Goal: Use online tool/utility

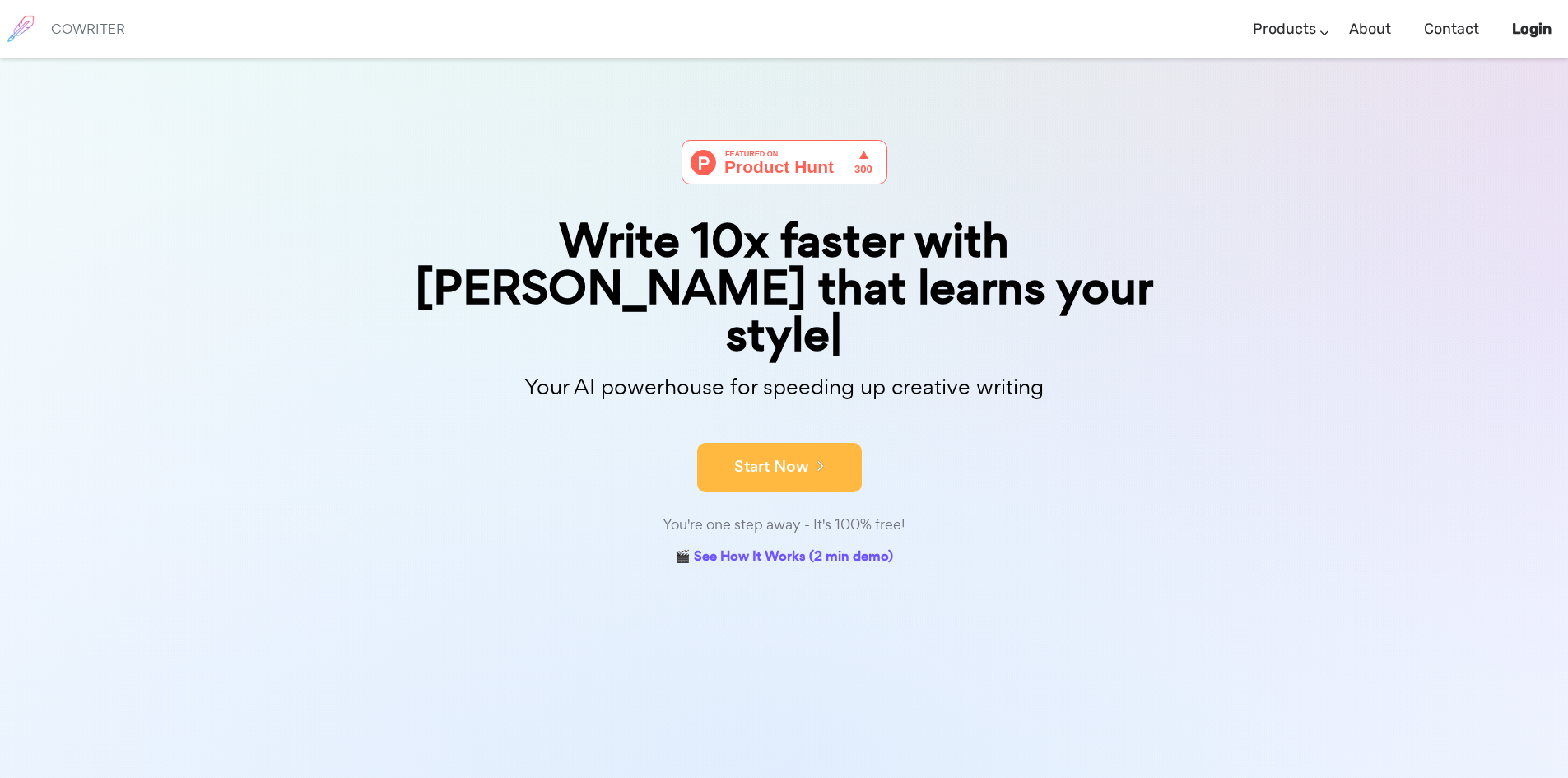
click at [768, 443] on button "Start Now" at bounding box center [780, 467] width 165 height 49
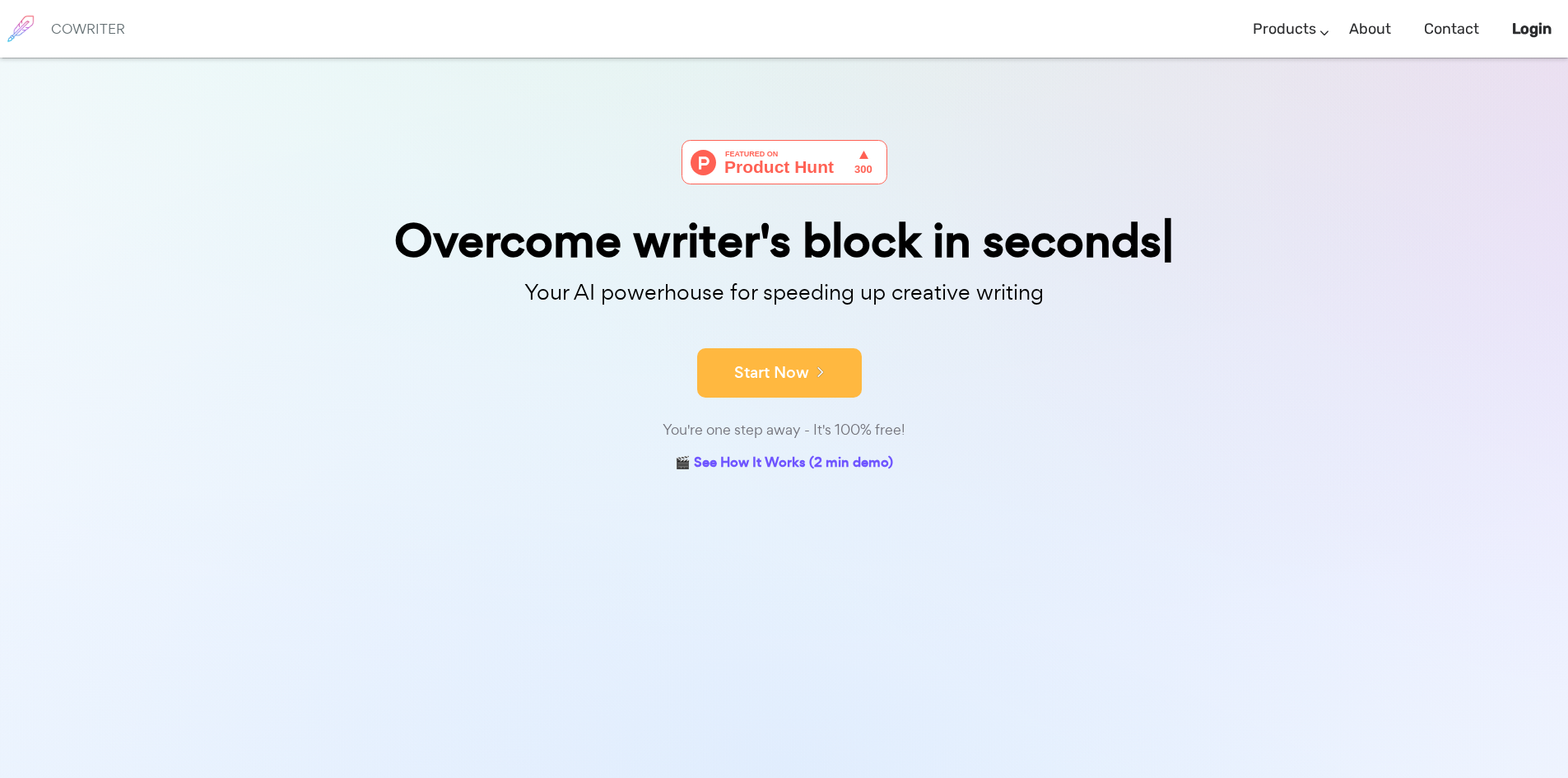
click at [799, 379] on button "Start Now" at bounding box center [780, 372] width 165 height 49
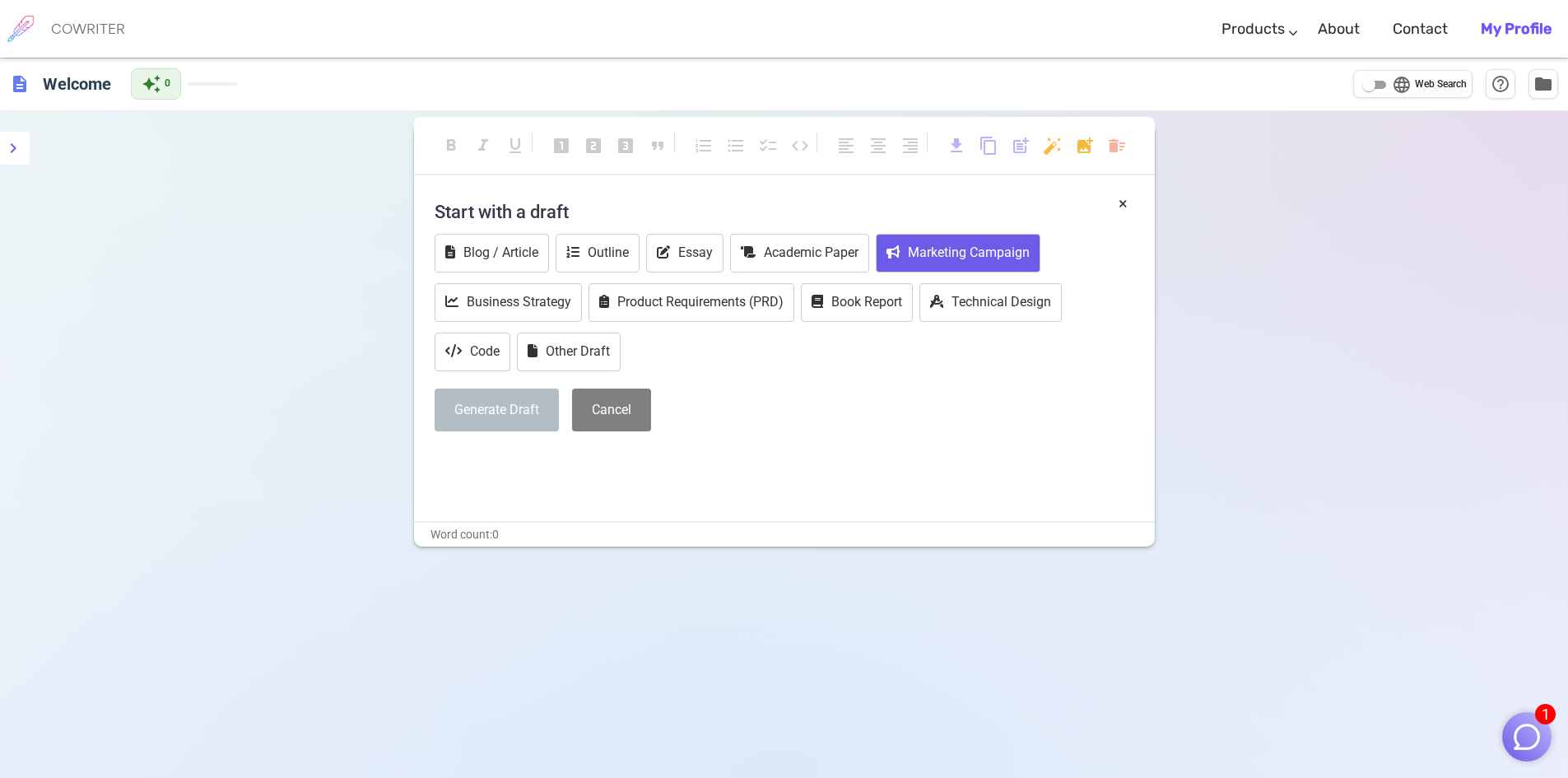
click at [940, 255] on button "Marketing Campaign" at bounding box center [958, 254] width 165 height 39
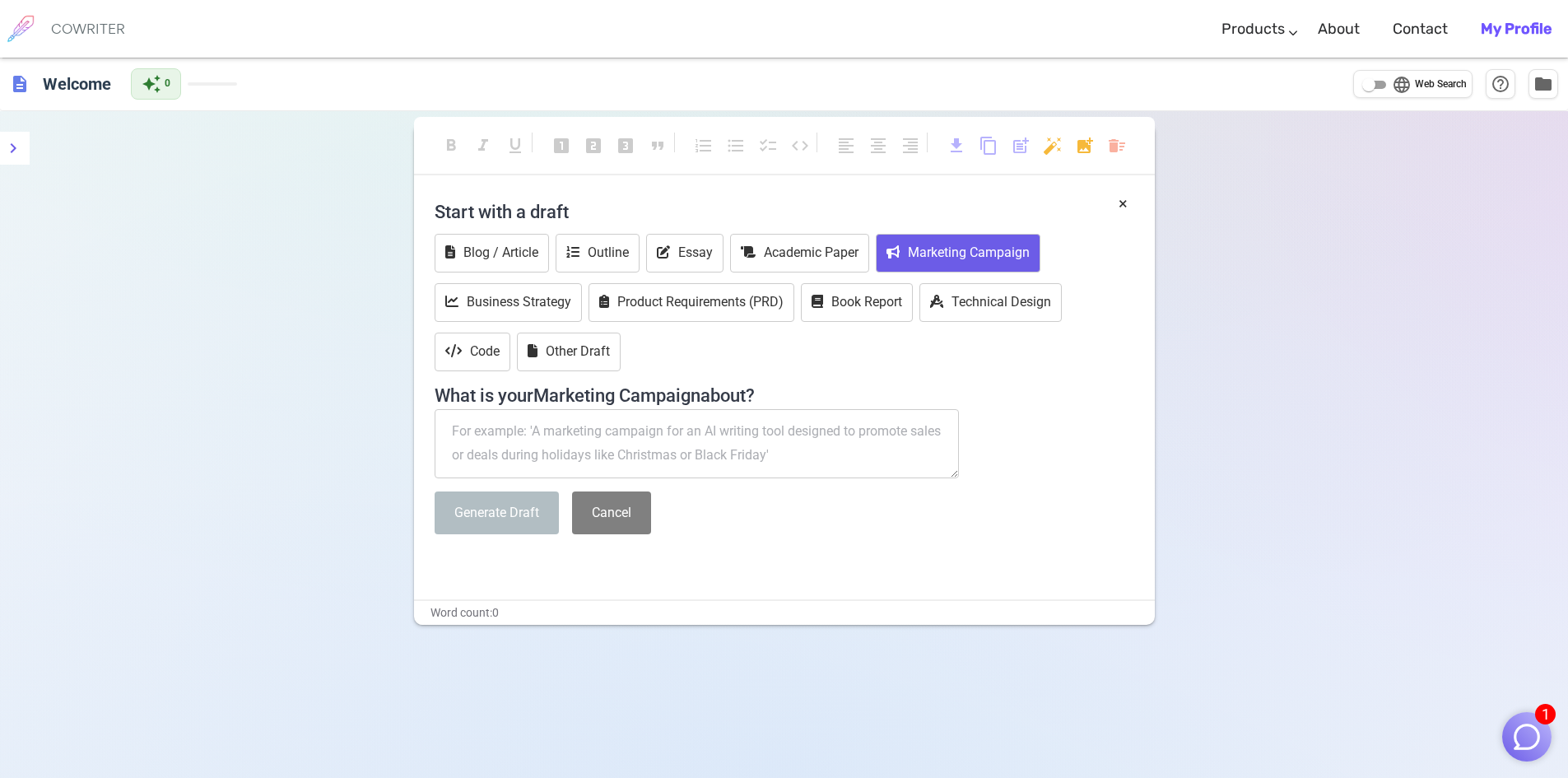
click at [691, 397] on h4 "What is your Marketing Campaign about?" at bounding box center [784, 390] width 700 height 31
click at [742, 447] on textarea at bounding box center [697, 443] width 525 height 69
paste textarea "Create a full marketing campaign package for Microsoft focusing on customer fru…"
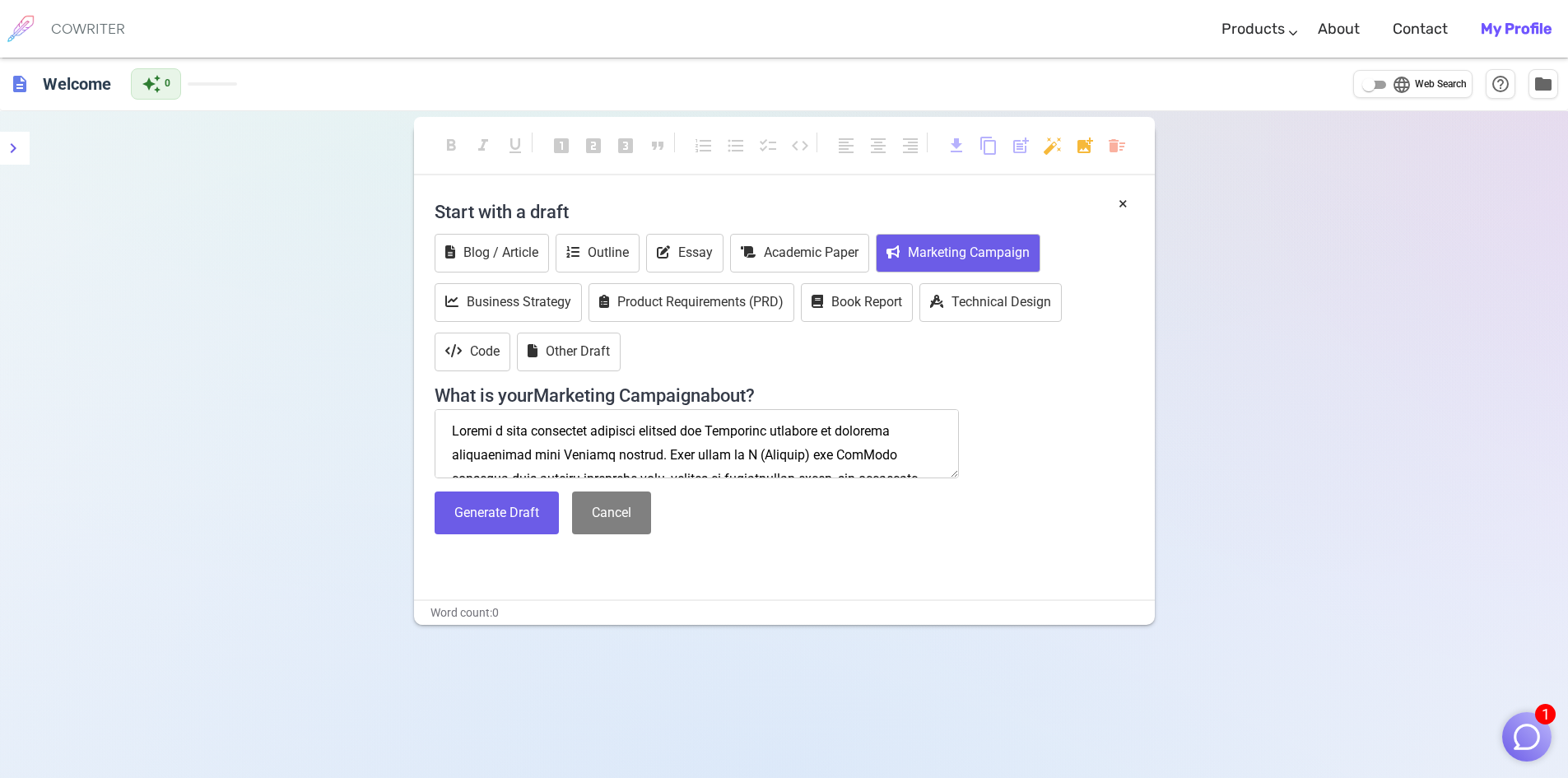
scroll to position [602, 0]
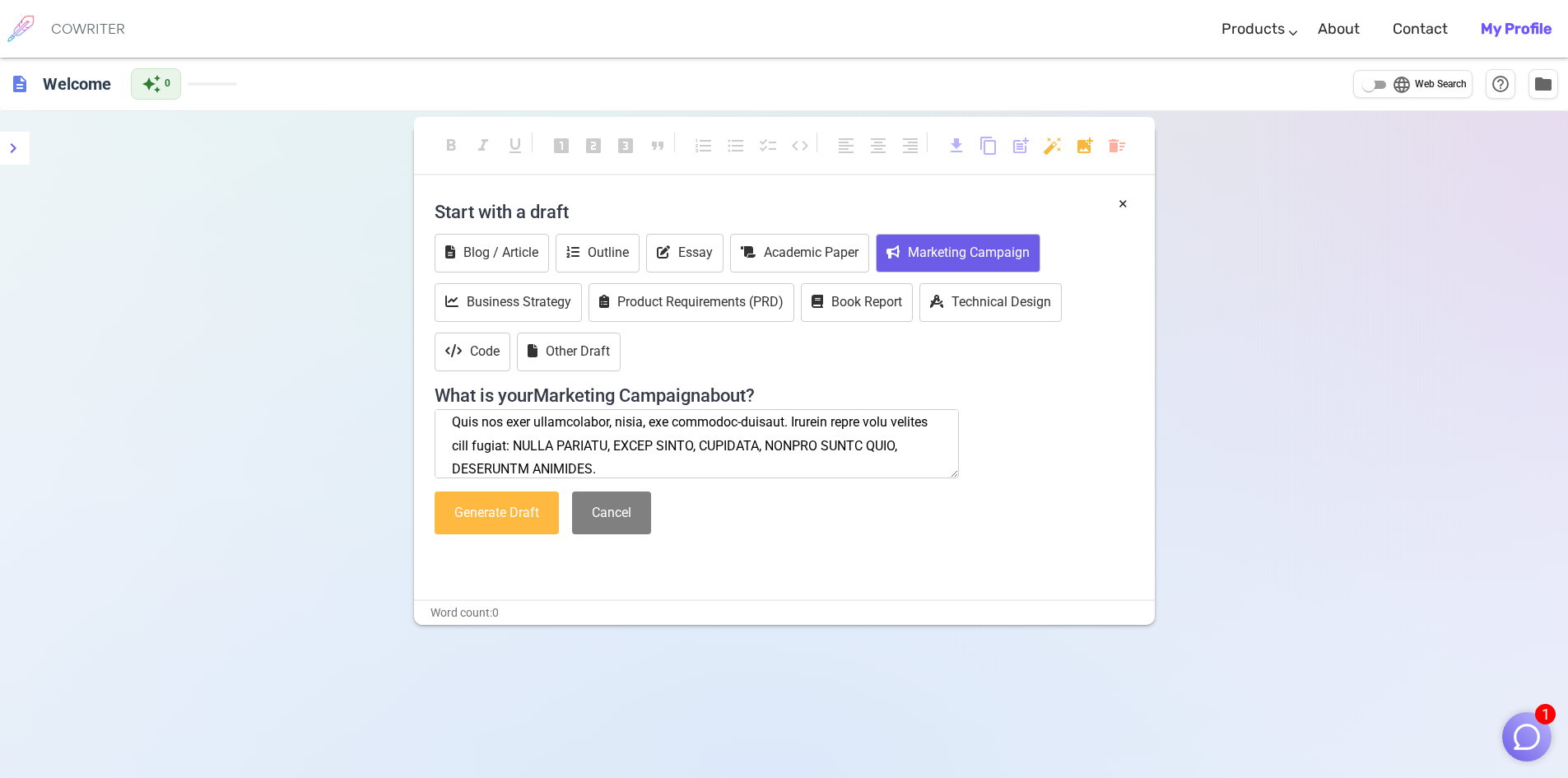
type textarea "Create a full marketing campaign package for Microsoft focusing on customer fru…"
click at [505, 515] on button "Generate Draft" at bounding box center [496, 512] width 124 height 43
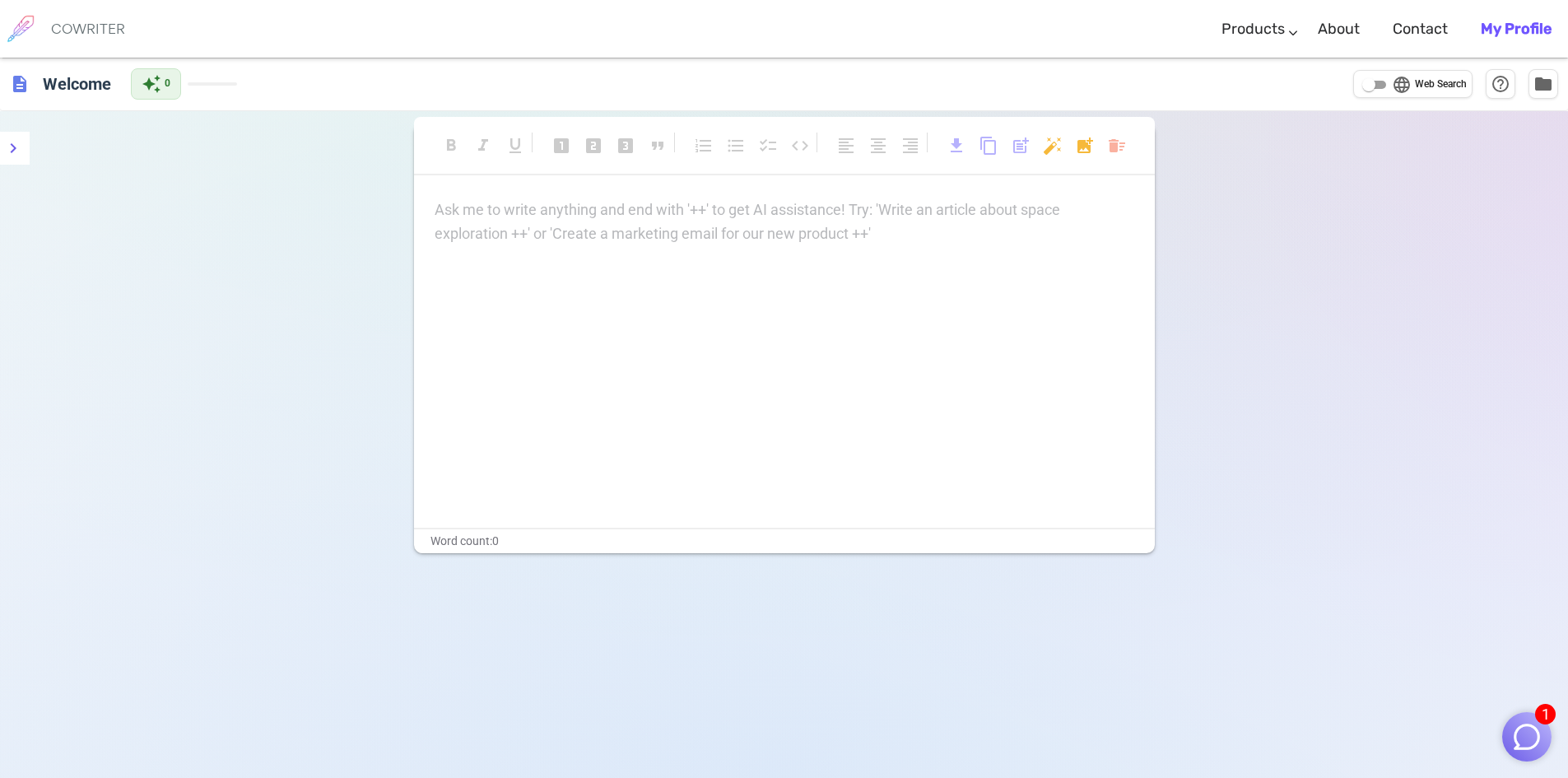
click at [534, 215] on p "Ask me to write anything and end with '++' to get AI assistance! Try: 'Write an…" at bounding box center [784, 210] width 700 height 24
drag, startPoint x: 534, startPoint y: 215, endPoint x: 519, endPoint y: 215, distance: 15.0
click at [526, 215] on p "Ask me to write anything and end with '++' to get AI assistance! Try: 'Write an…" at bounding box center [784, 210] width 700 height 24
click at [518, 215] on p "Ask me to write anything and end with '++' to get AI assistance! Try: 'Write an…" at bounding box center [784, 210] width 700 height 24
click at [510, 214] on p "Ask me to write anything and end with '++' to get AI assistance! Try: 'Write an…" at bounding box center [784, 210] width 700 height 24
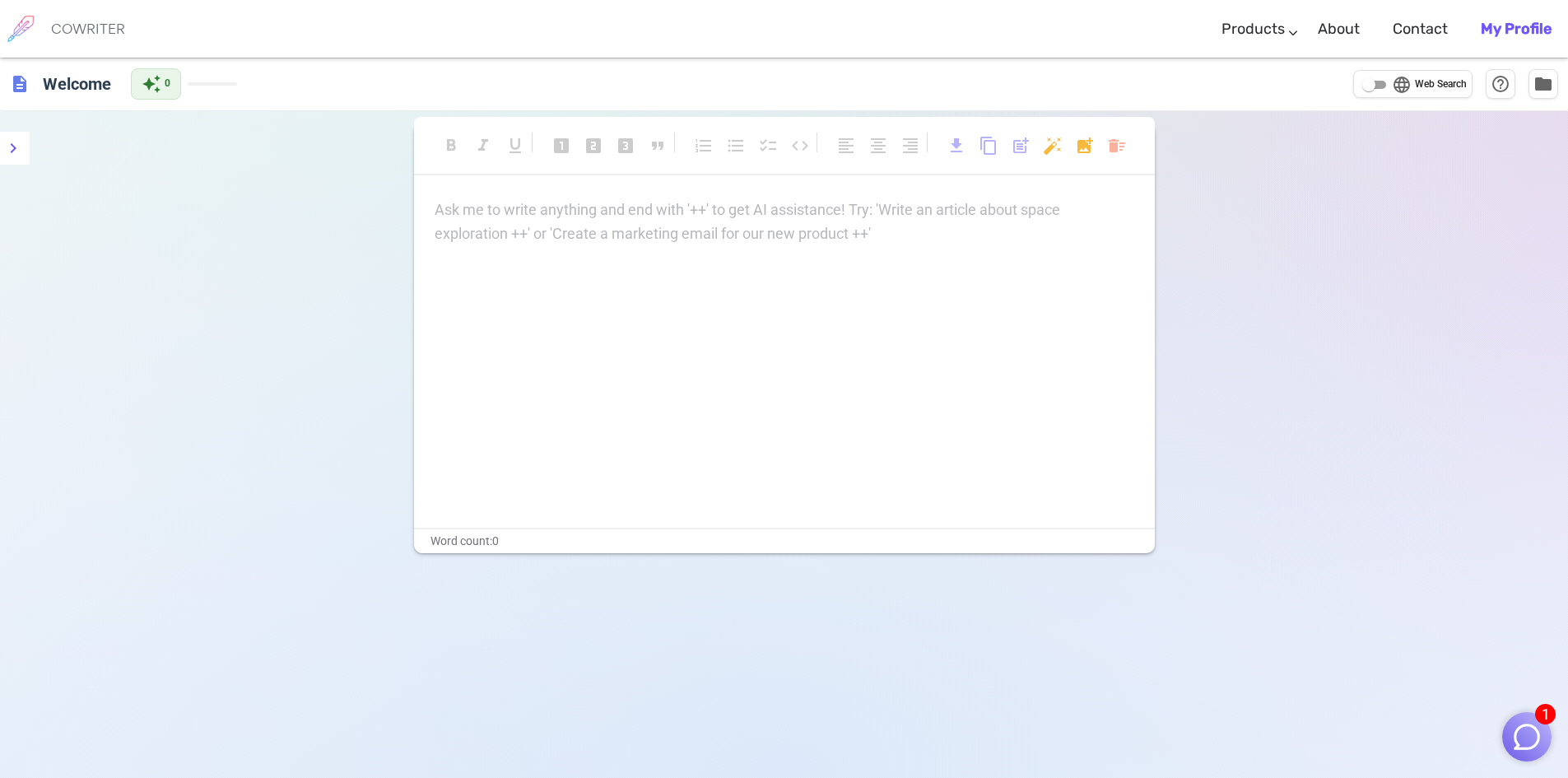
click at [517, 224] on div "Ask me to write anything and end with '++' to get AI assistance! Try: 'Write an…" at bounding box center [784, 222] width 700 height 48
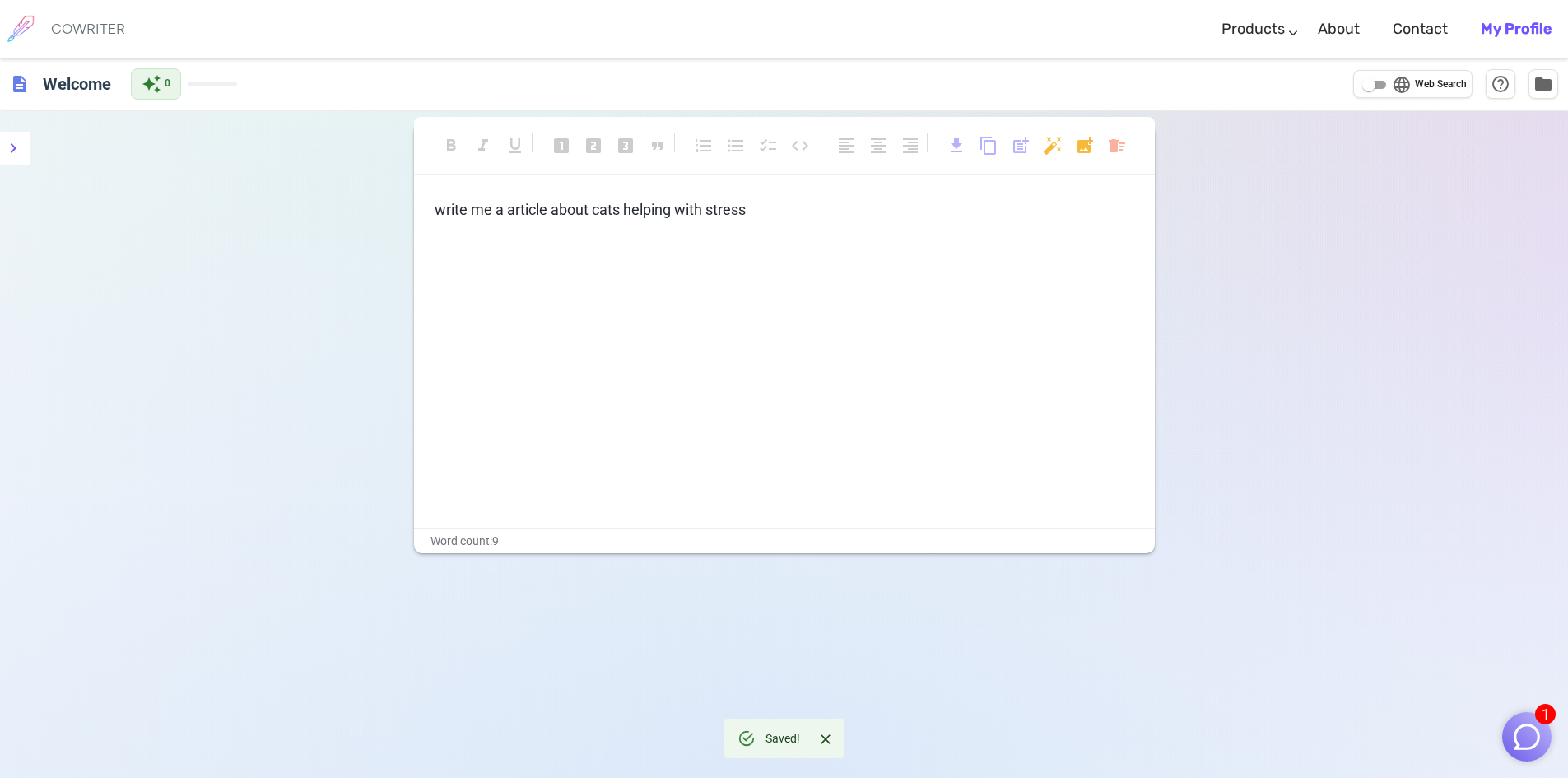
click at [1411, 677] on div "format_bold format_italic format_underlined looks_one looks_two looks_3 format_…" at bounding box center [784, 500] width 1568 height 778
drag, startPoint x: 862, startPoint y: 576, endPoint x: 821, endPoint y: 570, distance: 41.4
click at [835, 573] on div "Terms & Privacy / Pricing / Contact us © 2025 Cowriter. Made with ♥ by writers." at bounding box center [784, 588] width 708 height 70
click at [613, 523] on div "format_bold format_italic format_underlined looks_one looks_two looks_3 format_…" at bounding box center [784, 500] width 1568 height 778
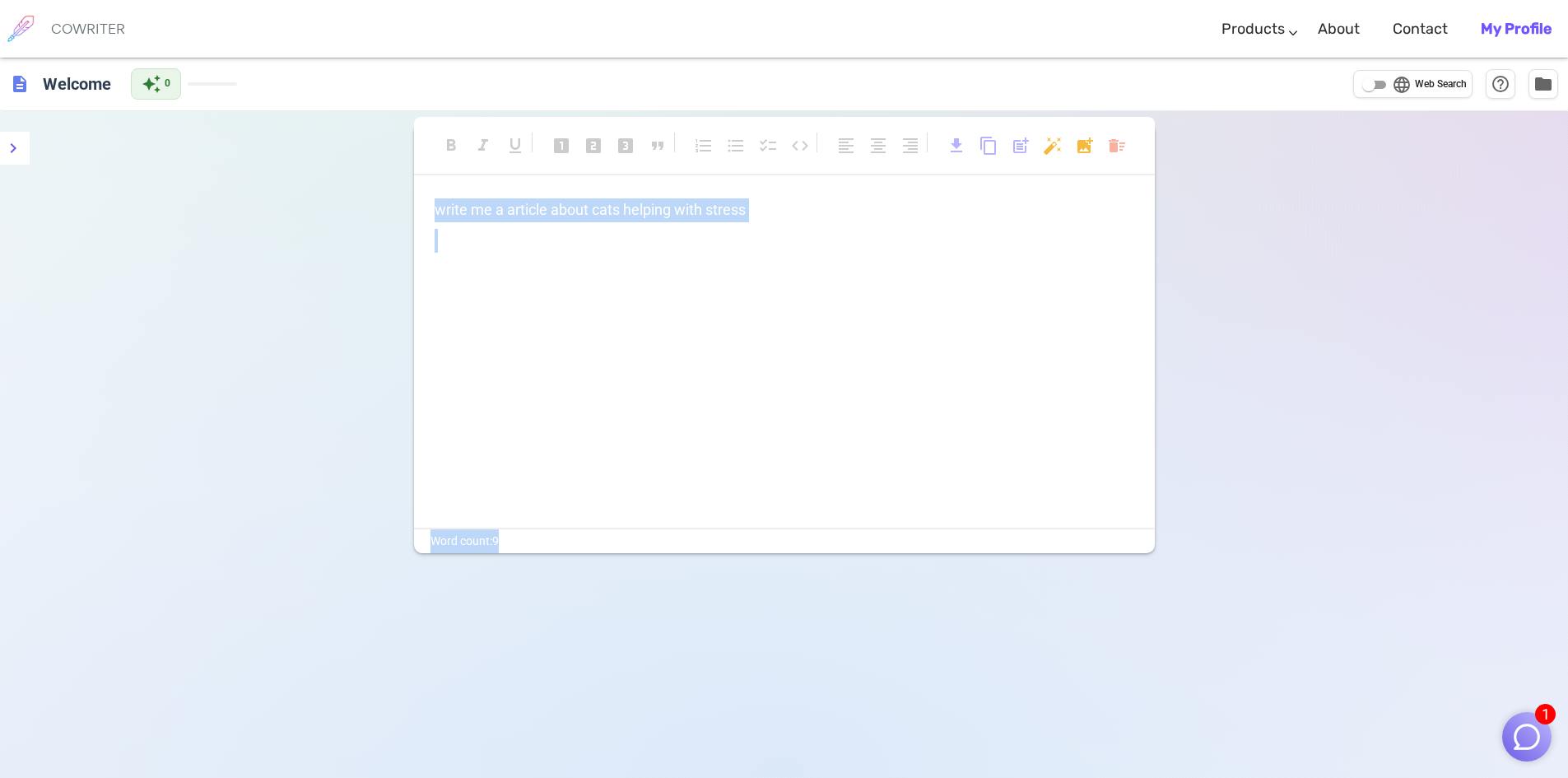
click at [758, 207] on p "write me a article about cats helping with stress" at bounding box center [784, 210] width 700 height 24
click at [792, 208] on p "write me a article about cats helping with stress" at bounding box center [784, 210] width 700 height 24
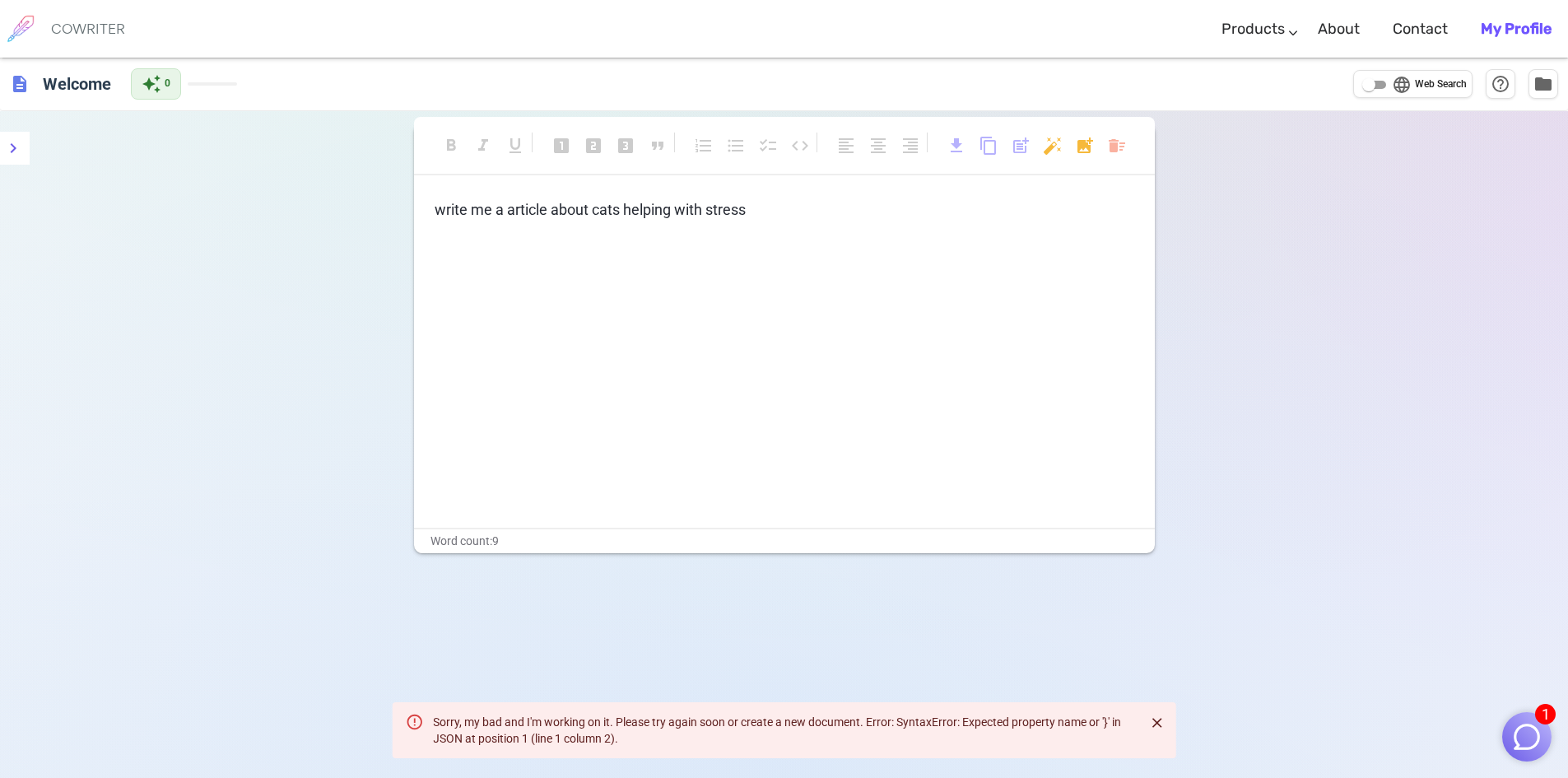
click at [1160, 719] on icon "Close" at bounding box center [1156, 722] width 16 height 16
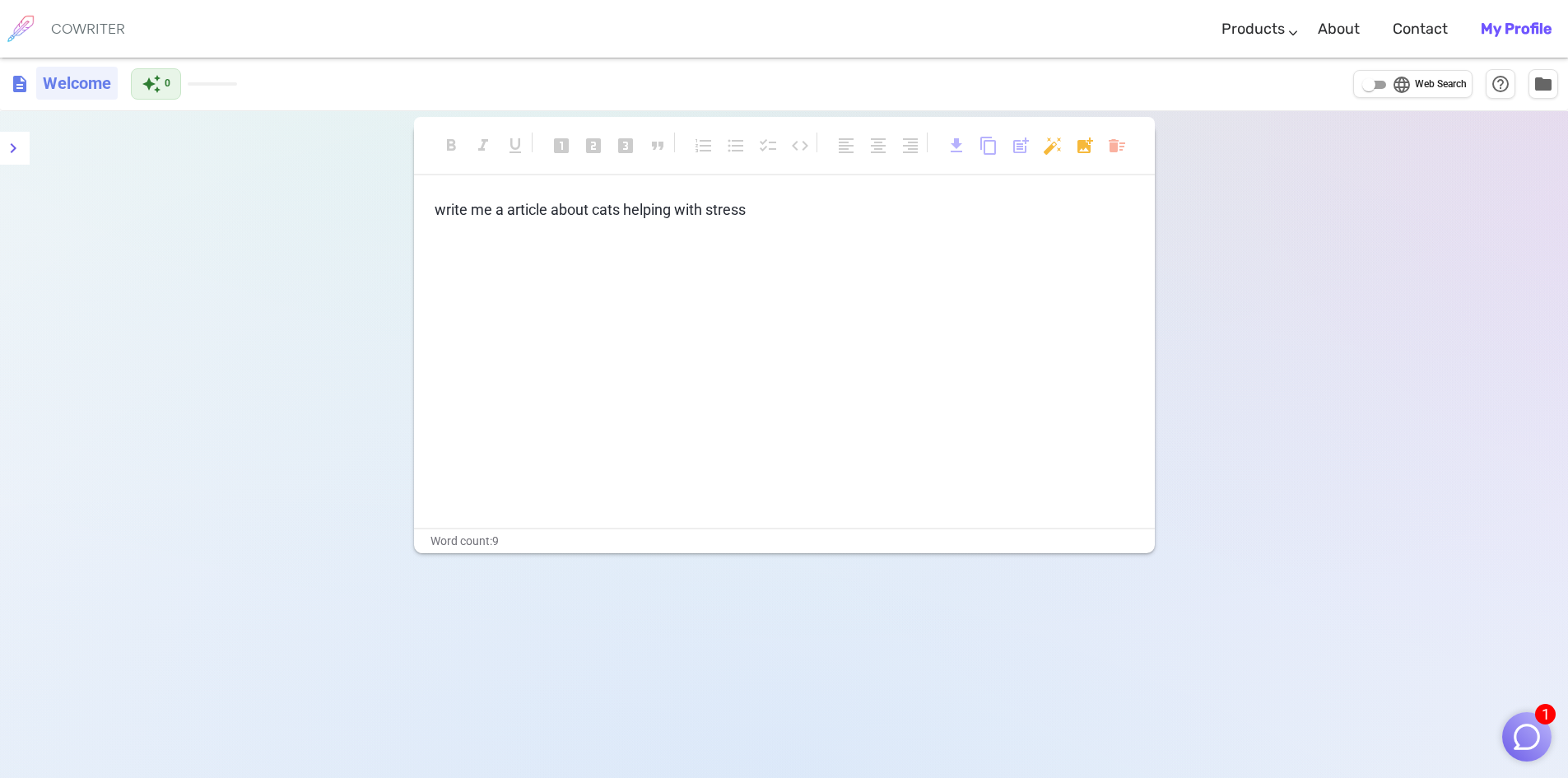
click at [70, 97] on h6 "Welcome" at bounding box center [77, 83] width 81 height 33
click at [13, 89] on span "description" at bounding box center [20, 83] width 20 height 20
drag, startPoint x: 20, startPoint y: 89, endPoint x: 32, endPoint y: 92, distance: 12.4
click at [23, 89] on span "description" at bounding box center [20, 83] width 20 height 20
click at [1382, 87] on input "language Web Search" at bounding box center [1369, 84] width 59 height 20
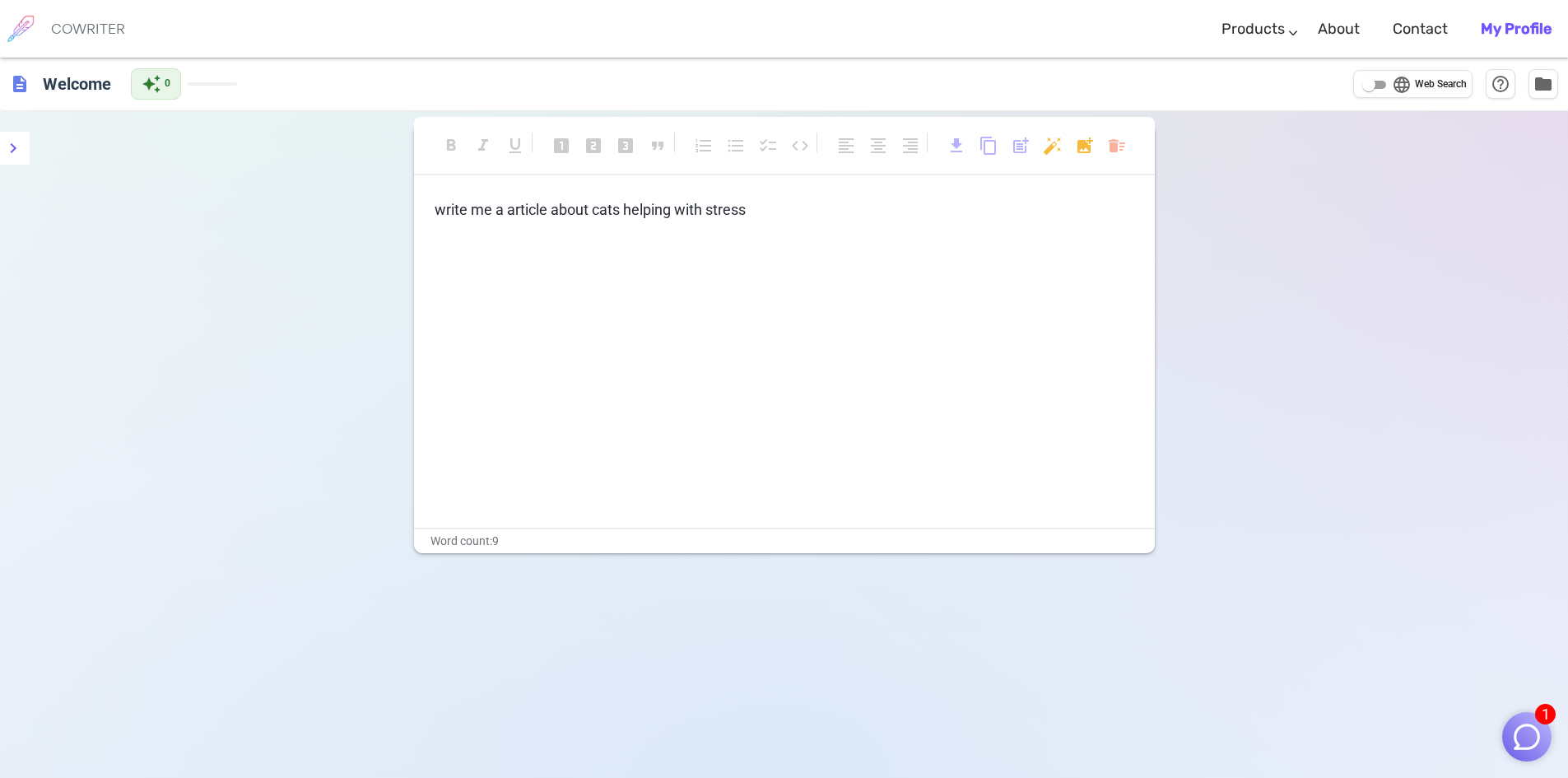
checkbox input "true"
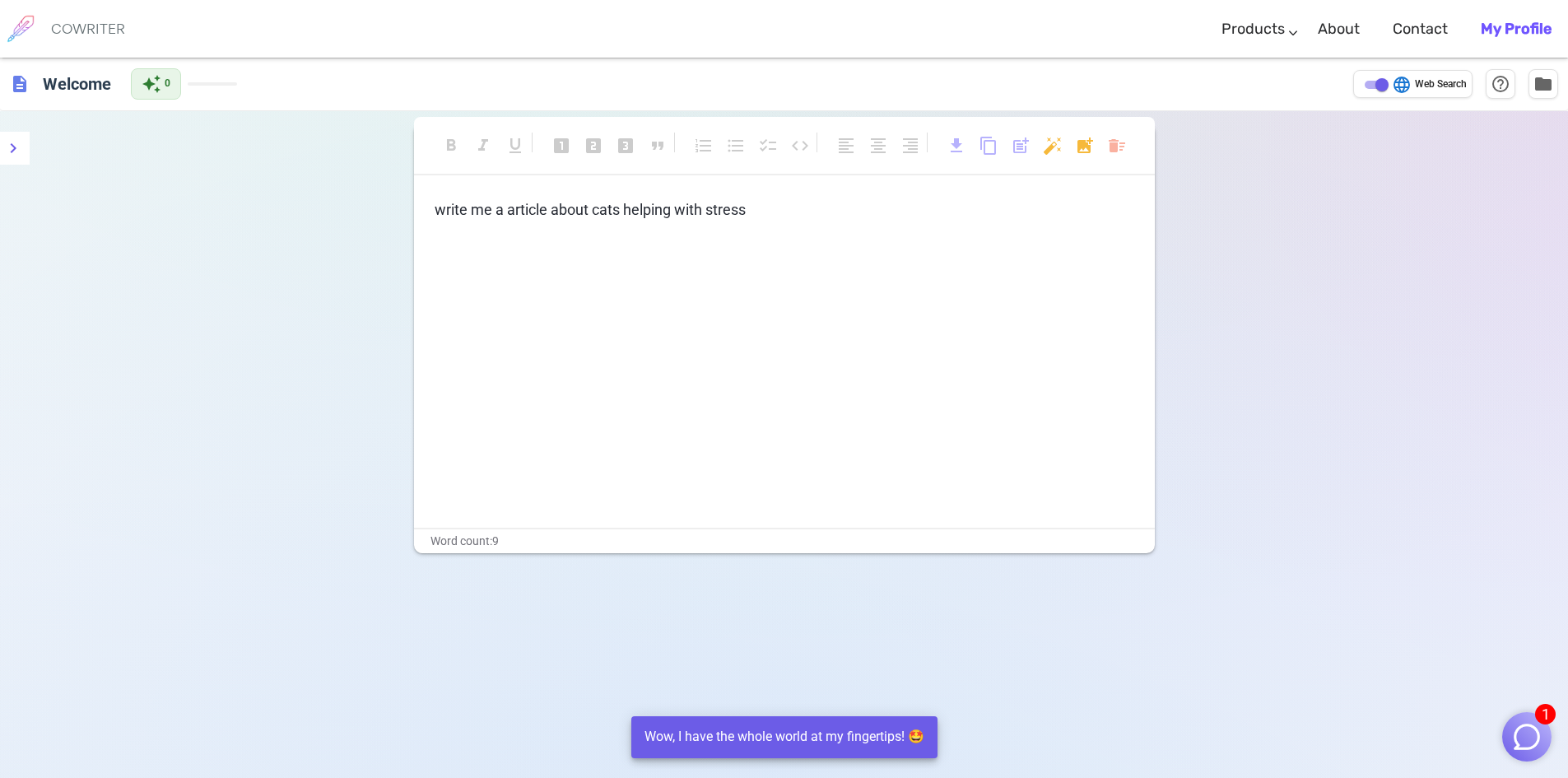
click at [878, 271] on p "﻿" at bounding box center [784, 271] width 700 height 24
click at [882, 262] on p "﻿" at bounding box center [784, 271] width 700 height 24
click at [1540, 753] on button "1" at bounding box center [1527, 736] width 49 height 49
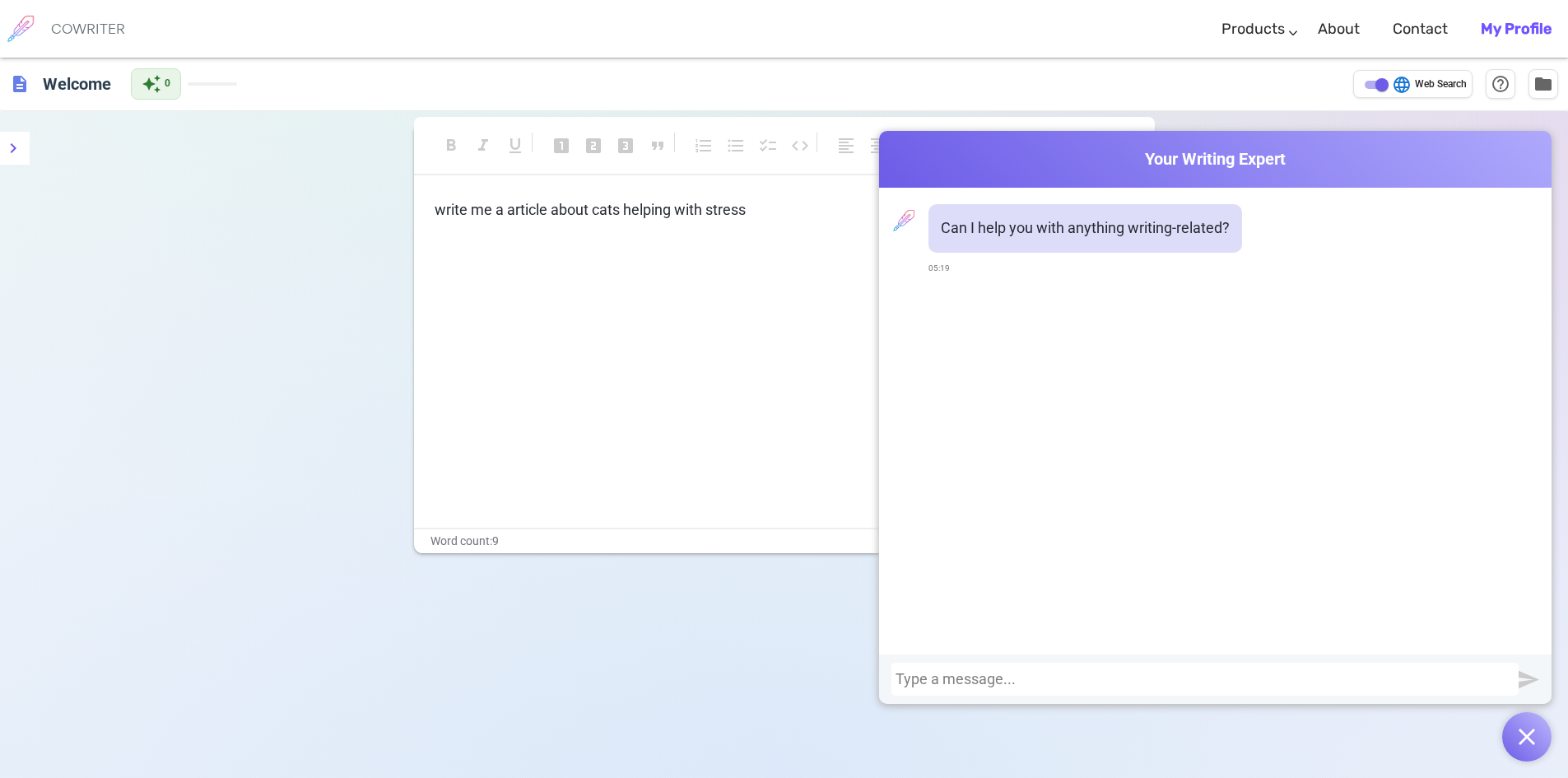
click at [1004, 675] on div at bounding box center [1206, 679] width 619 height 16
click at [959, 663] on div at bounding box center [1205, 679] width 627 height 33
click at [944, 676] on div at bounding box center [1206, 679] width 619 height 16
paste div
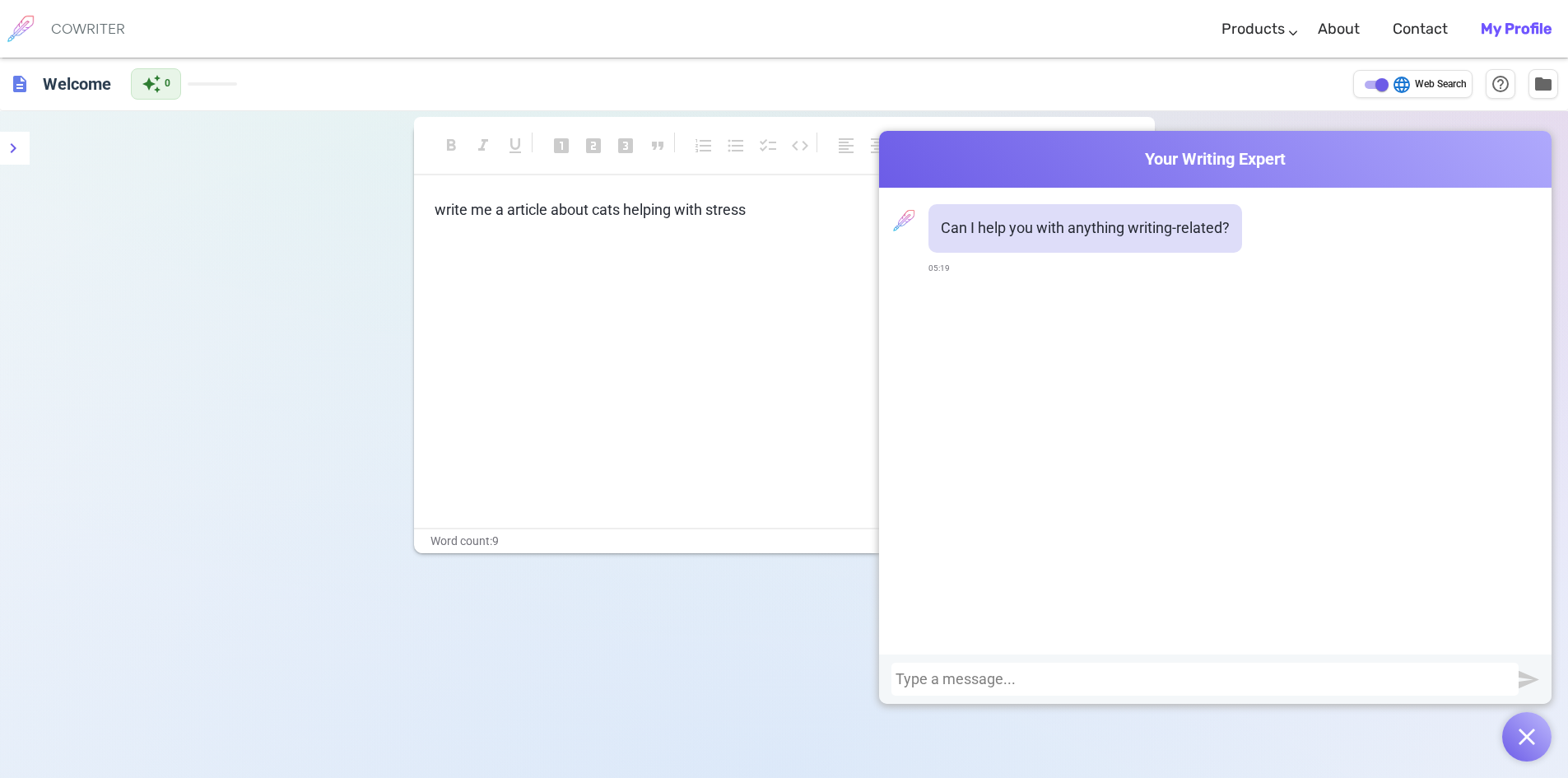
scroll to position [726, 0]
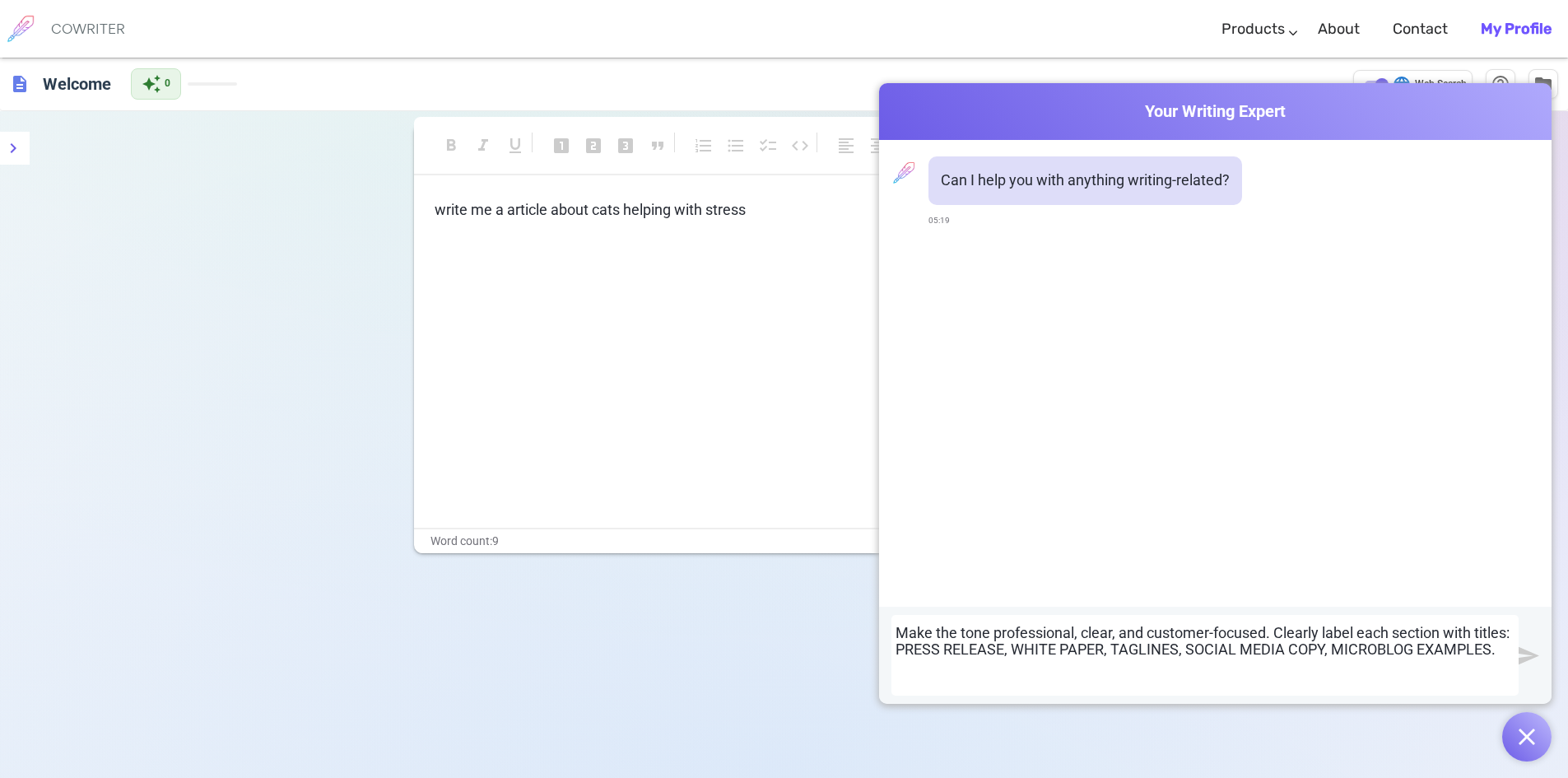
click at [1526, 655] on img "submit" at bounding box center [1529, 656] width 20 height 20
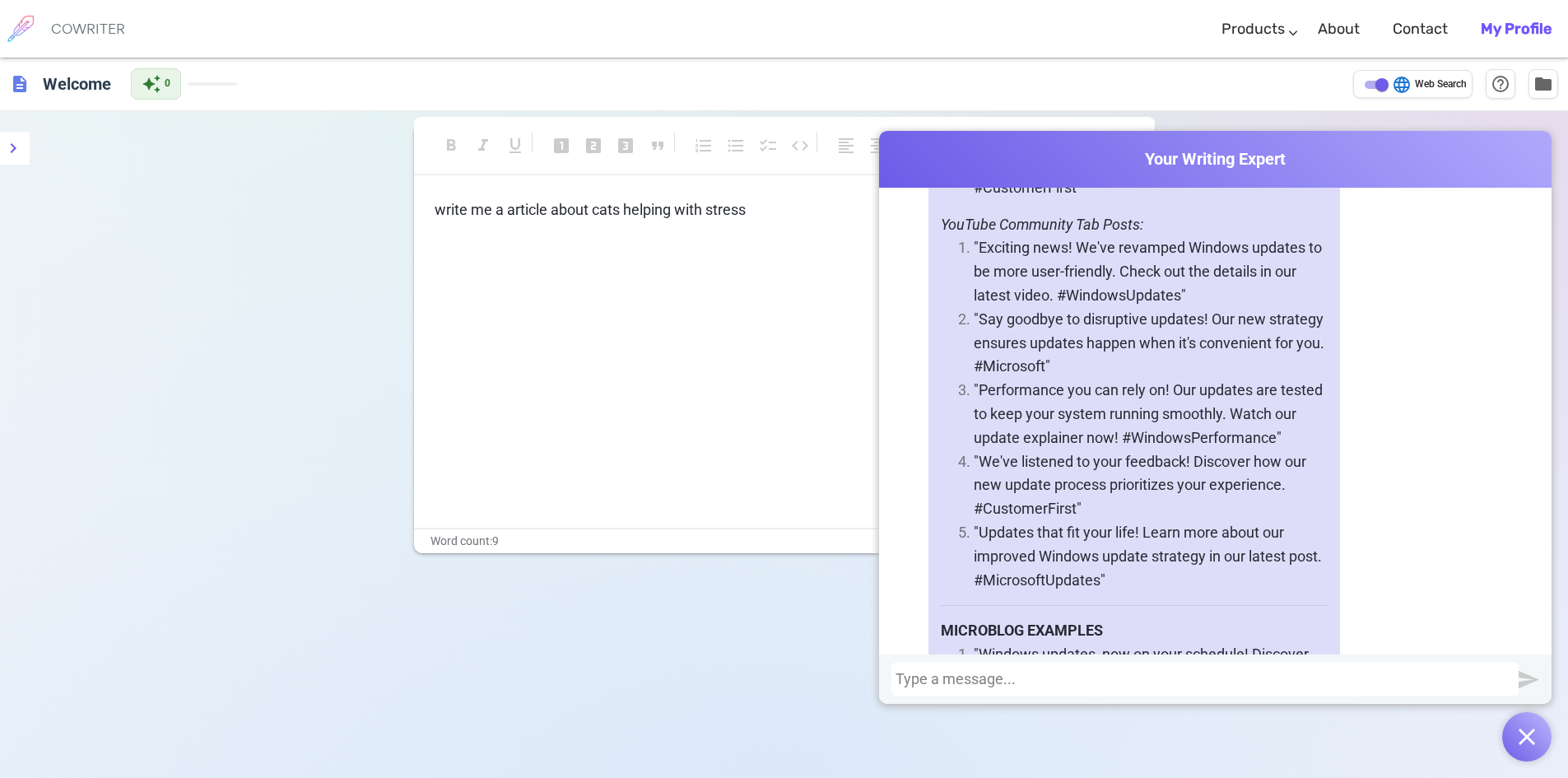
scroll to position [3260, 0]
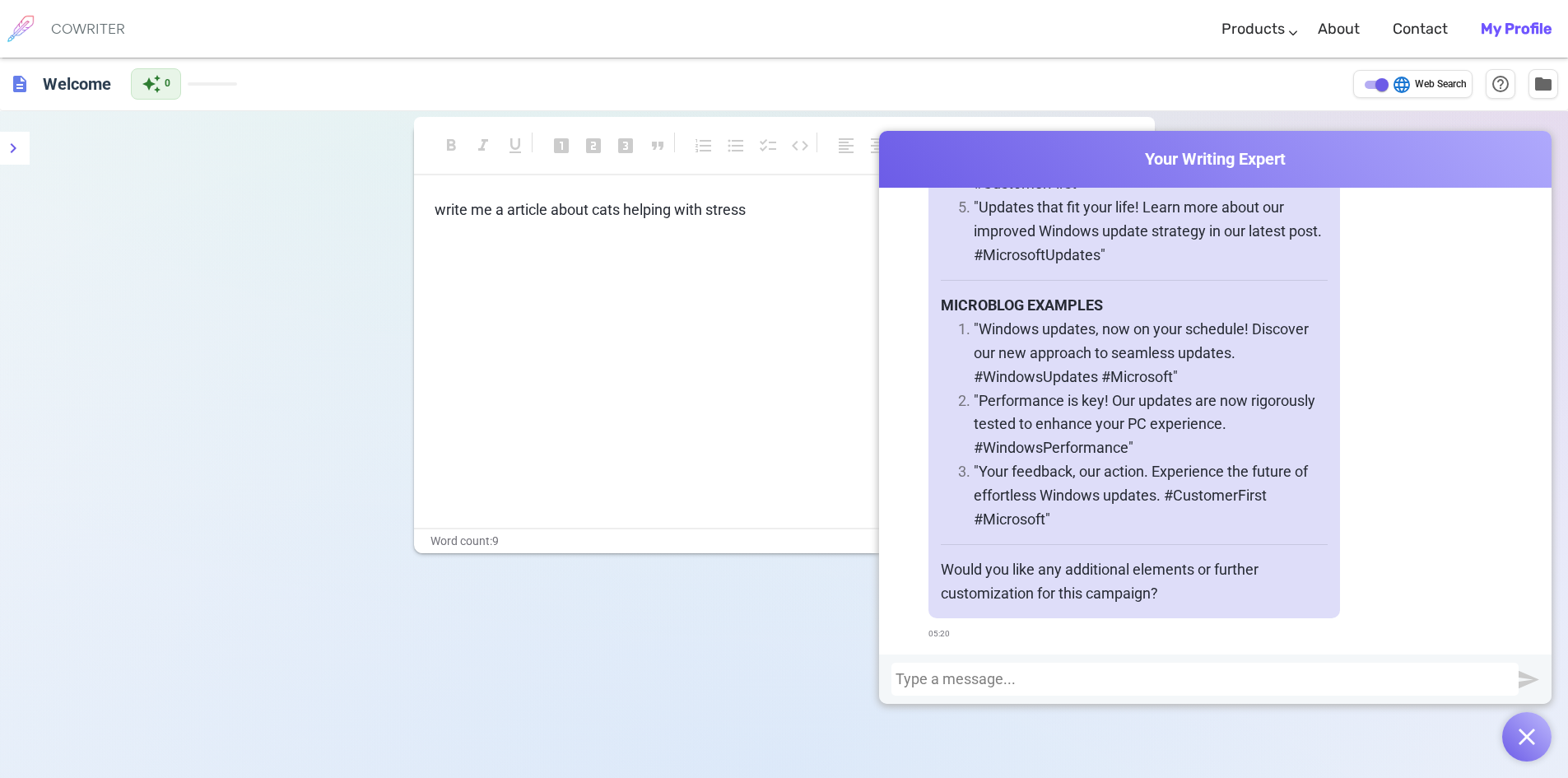
click at [1058, 685] on div at bounding box center [1206, 679] width 619 height 16
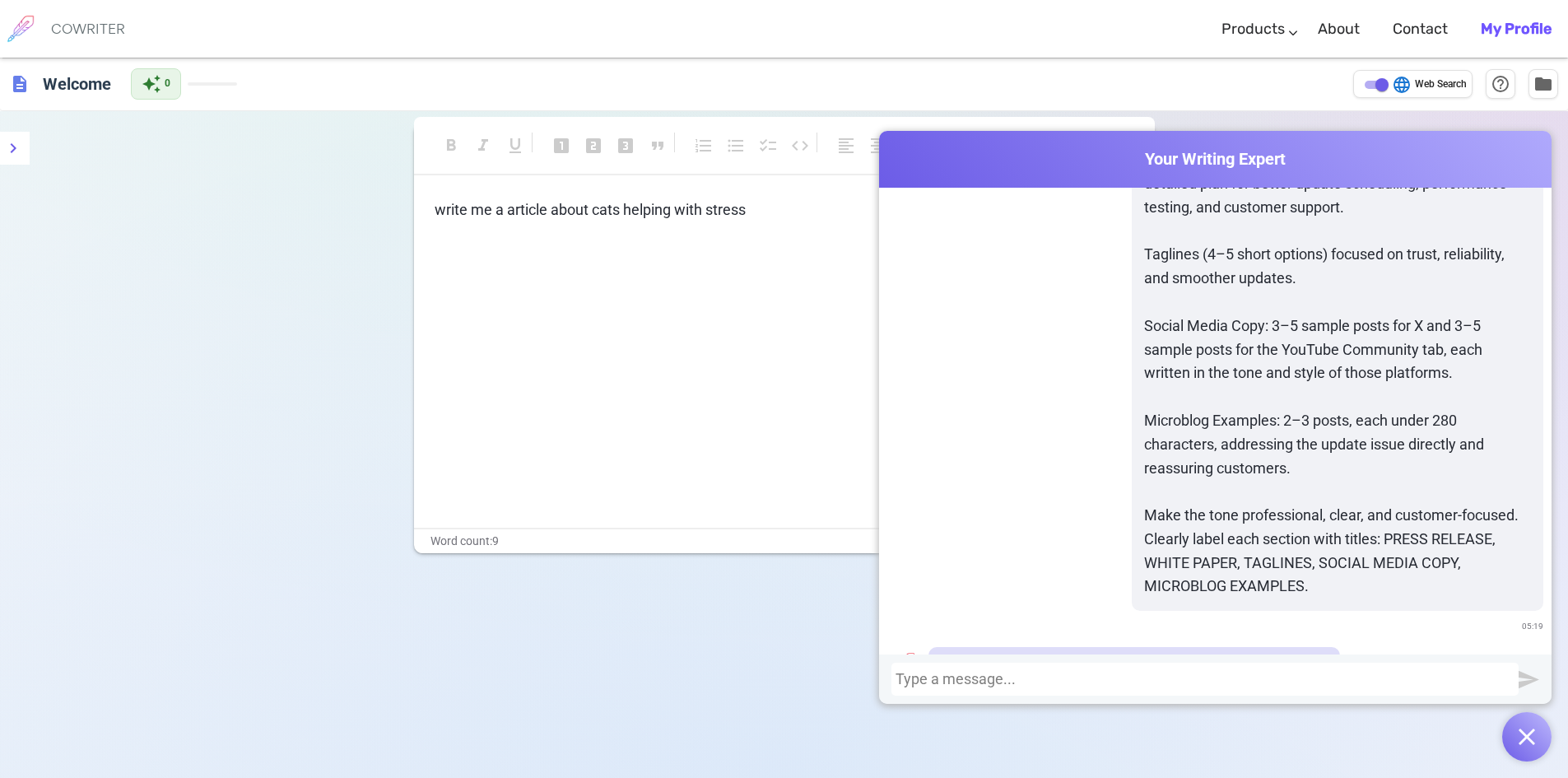
scroll to position [846, 0]
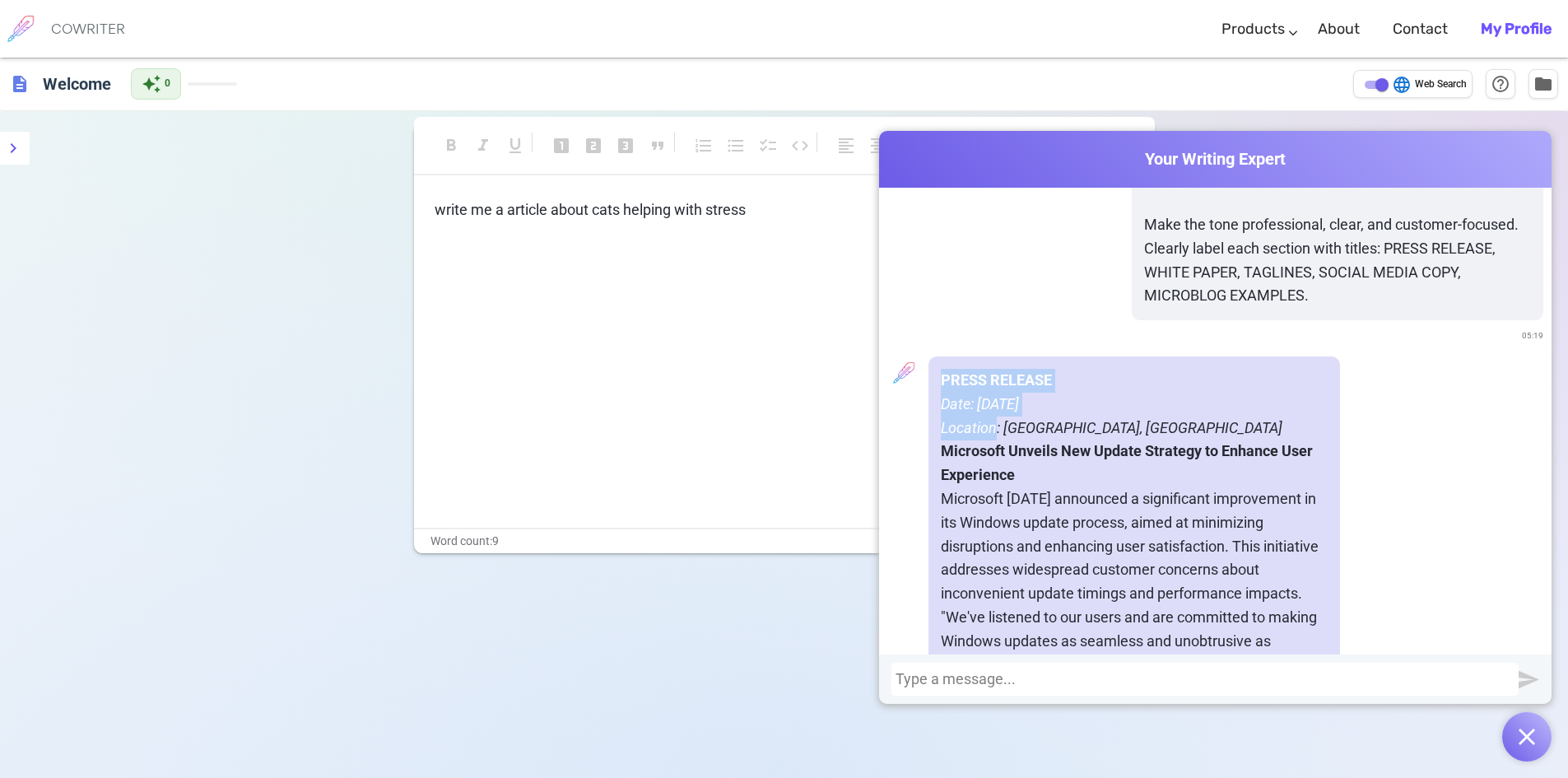
drag, startPoint x: 934, startPoint y: 387, endPoint x: 991, endPoint y: 434, distance: 73.9
click at [991, 434] on em "Location: [GEOGRAPHIC_DATA], [GEOGRAPHIC_DATA]" at bounding box center [1112, 428] width 342 height 17
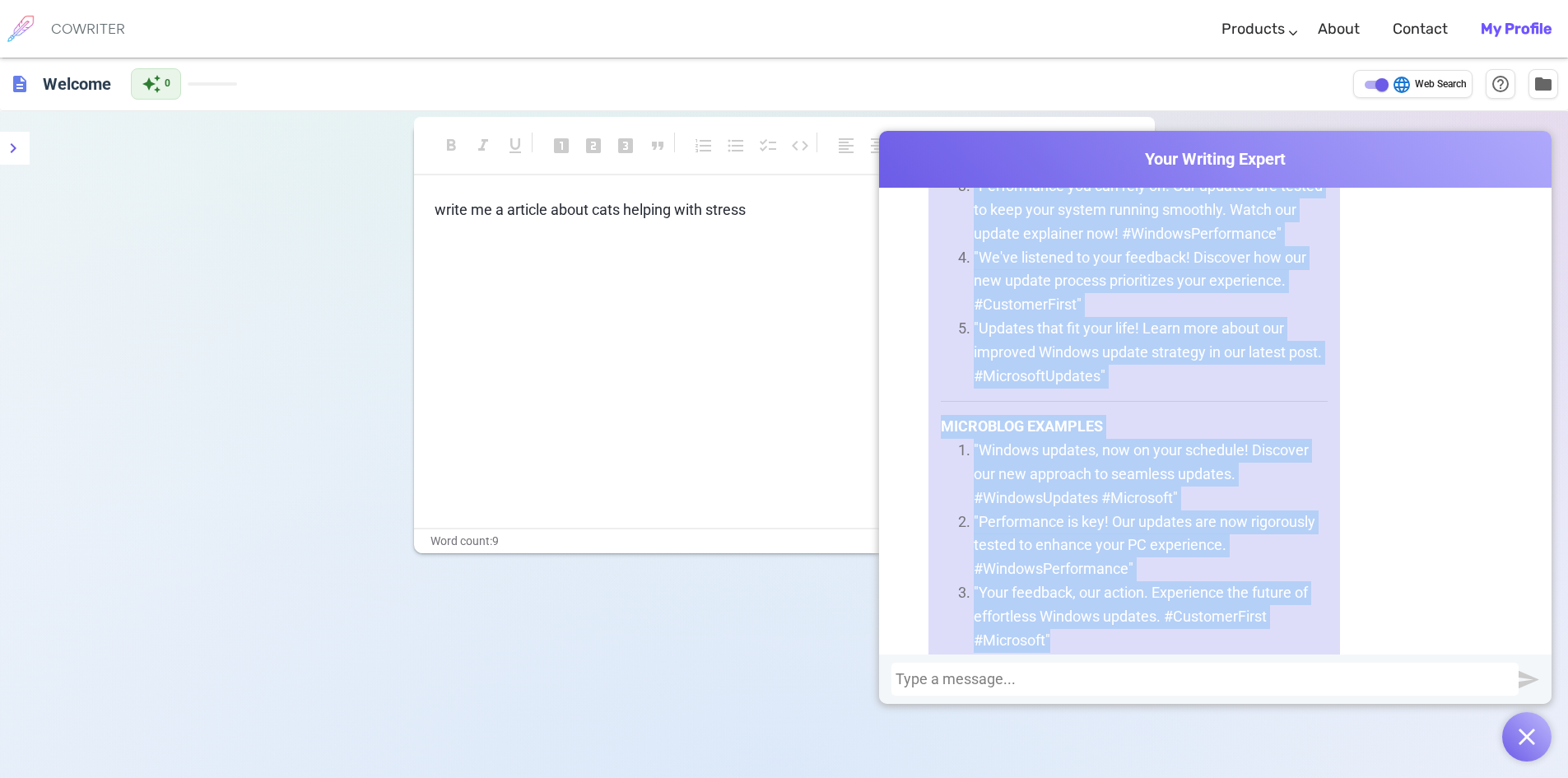
scroll to position [3260, 0]
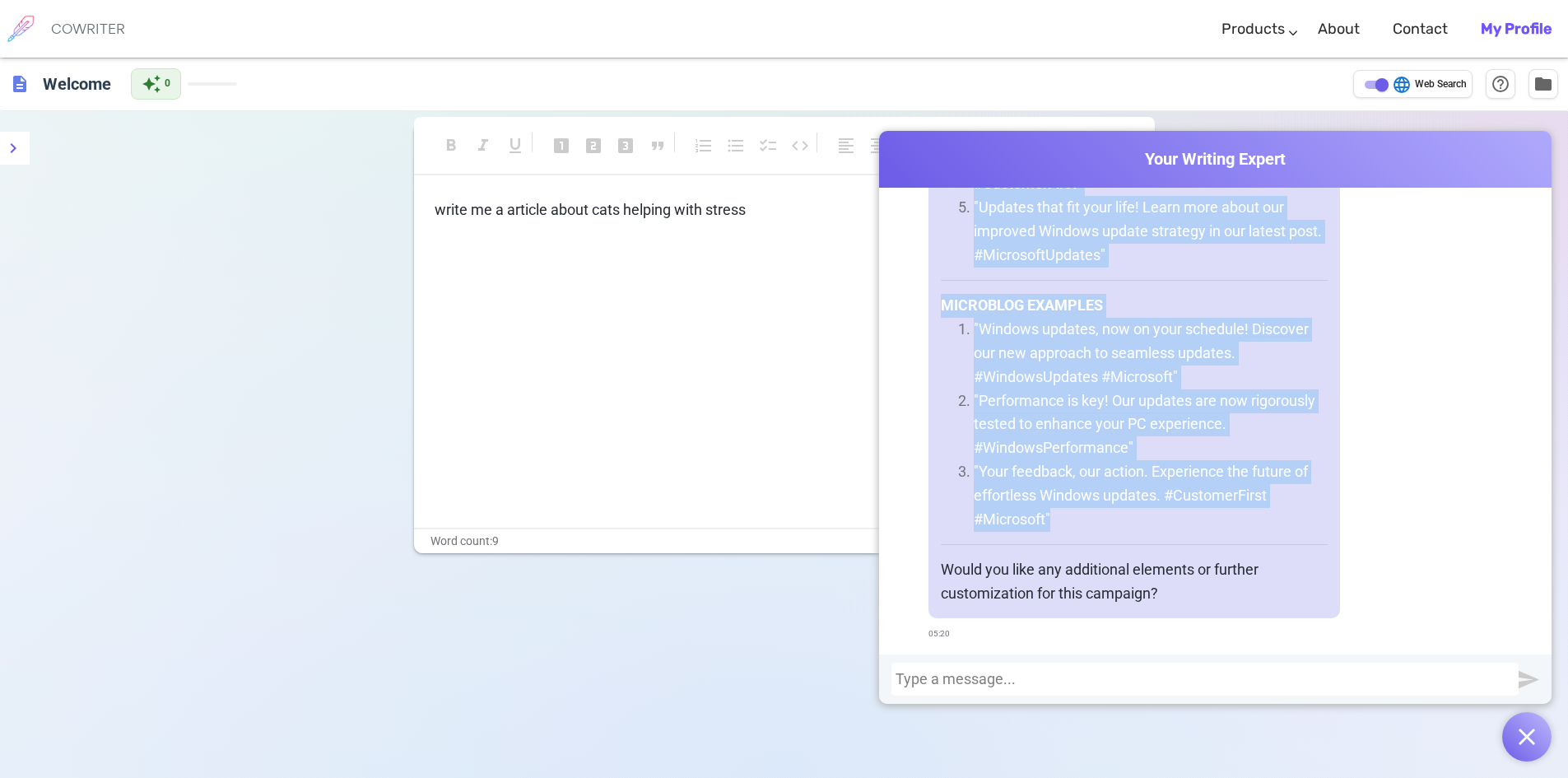
copy div "PRESS RELEASE Date: [DATE] Location: [GEOGRAPHIC_DATA], [GEOGRAPHIC_DATA] Micro…"
drag, startPoint x: 938, startPoint y: 381, endPoint x: 1177, endPoint y: 517, distance: 275.0
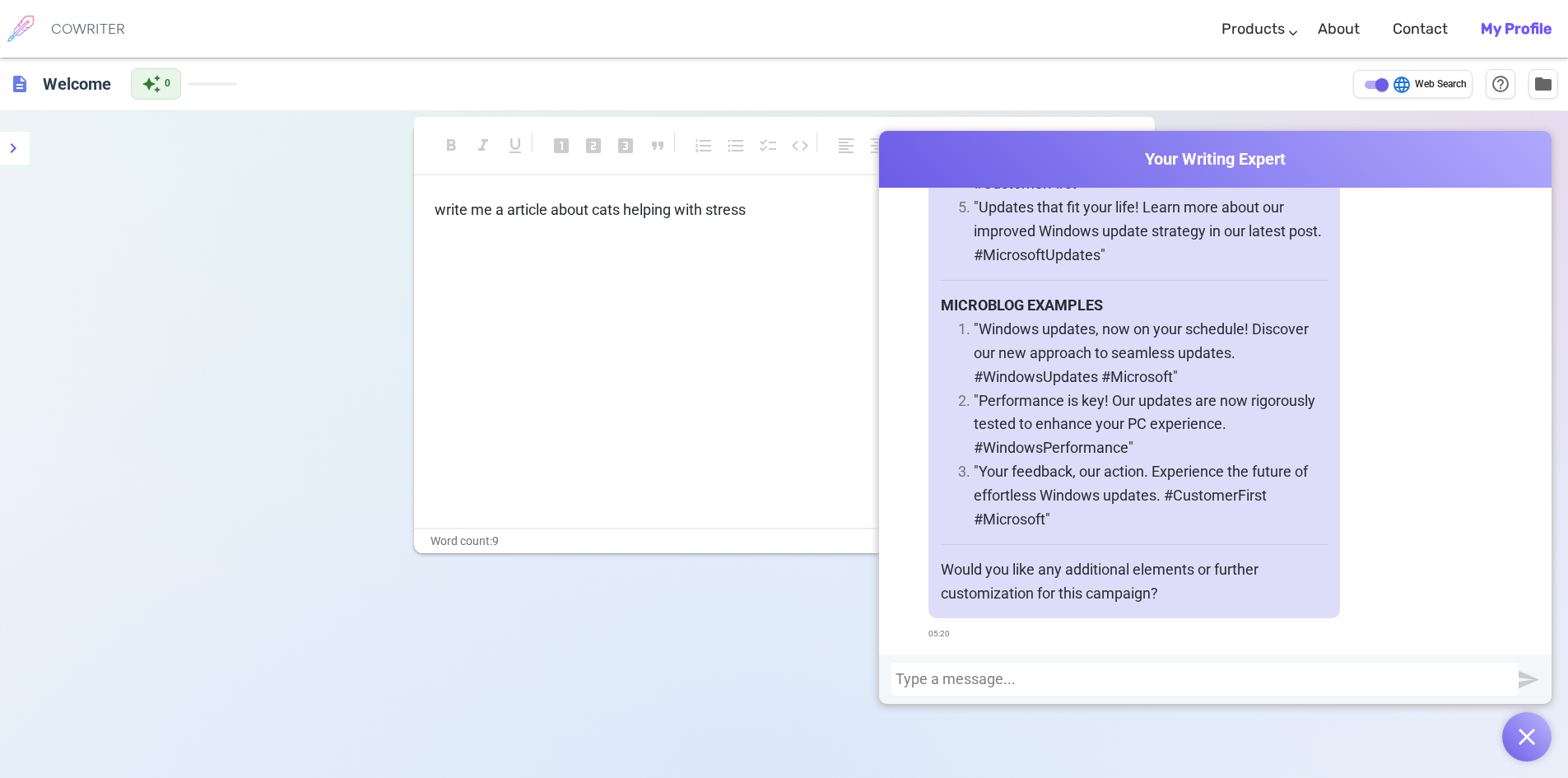
click at [723, 329] on div "write me a article about cats helping with stress ﻿ ﻿" at bounding box center [784, 363] width 741 height 329
click at [962, 675] on div at bounding box center [1206, 679] width 619 height 16
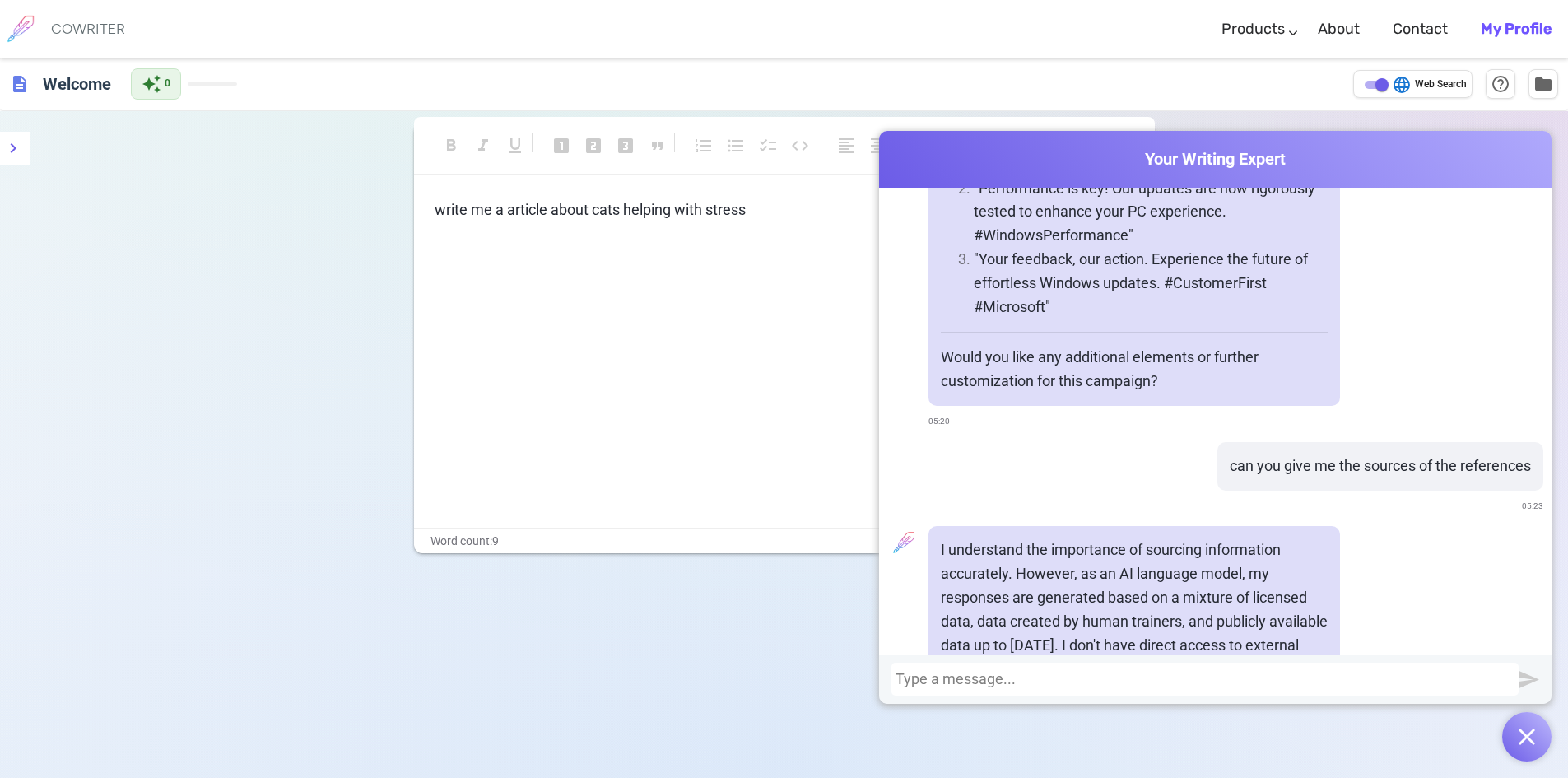
scroll to position [3259, 0]
